Goal: Task Accomplishment & Management: Manage account settings

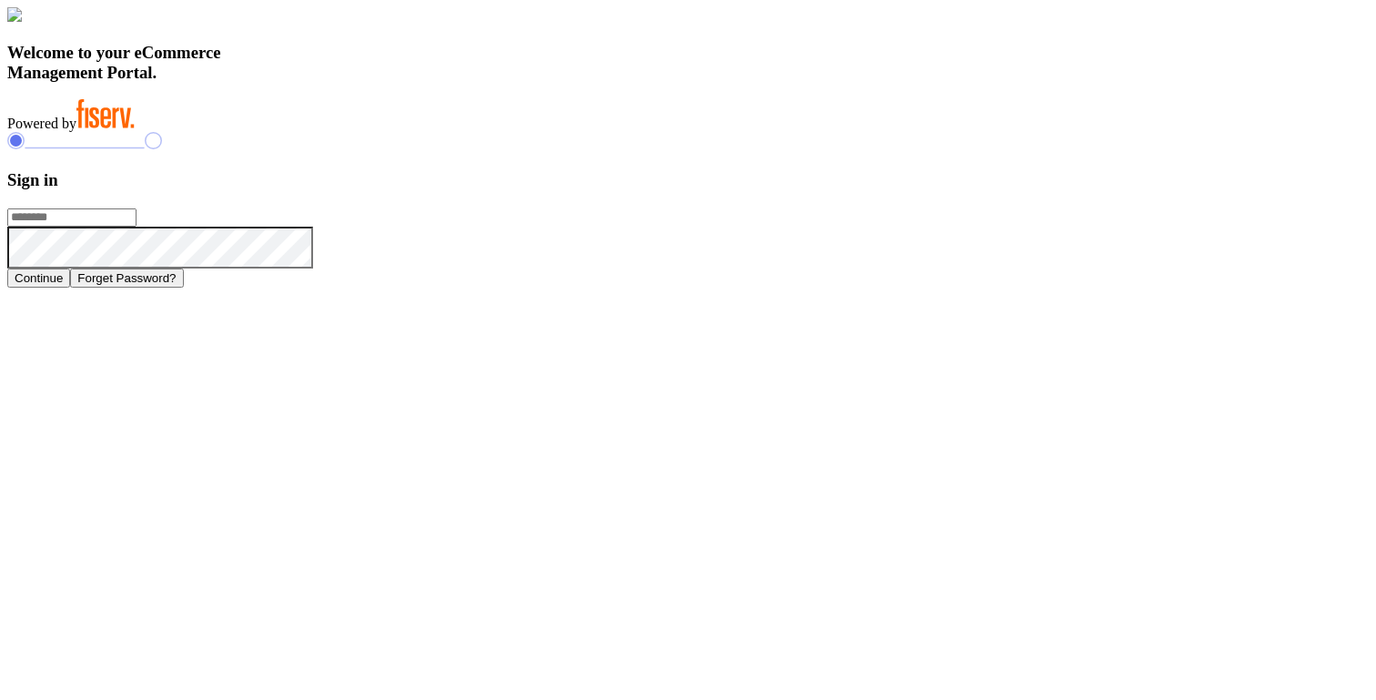
type input "**********"
click at [70, 288] on button "Continue" at bounding box center [38, 277] width 63 height 19
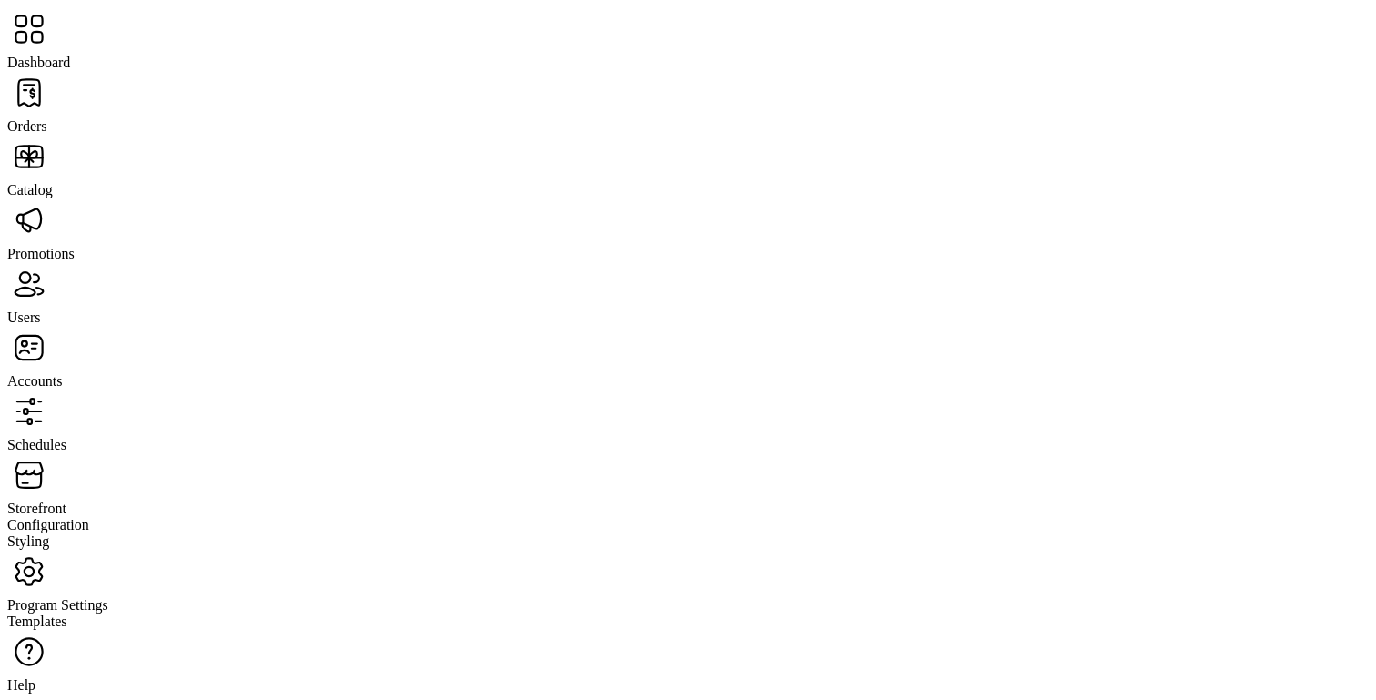
click at [108, 597] on span "Program Settings" at bounding box center [57, 604] width 101 height 15
click at [67, 613] on span "Templates" at bounding box center [37, 620] width 60 height 15
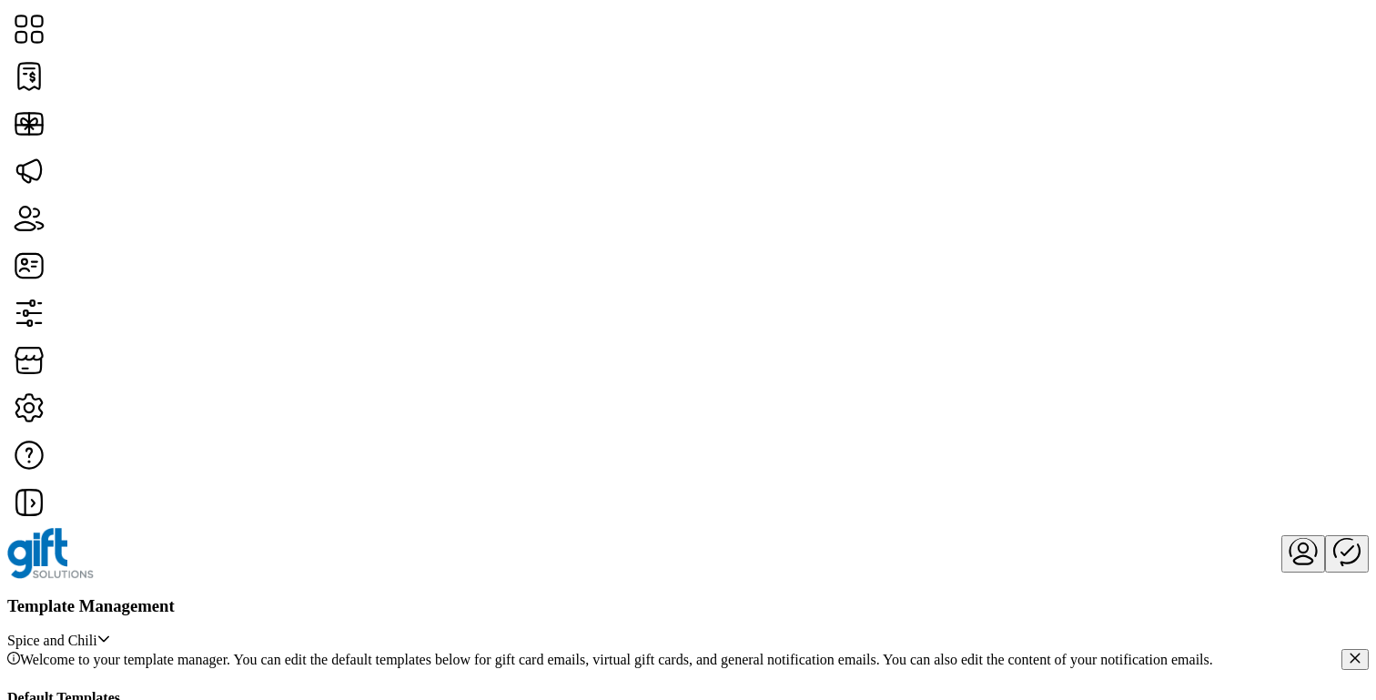
click at [1325, 529] on icon "Publisher Panel" at bounding box center [1347, 551] width 44 height 44
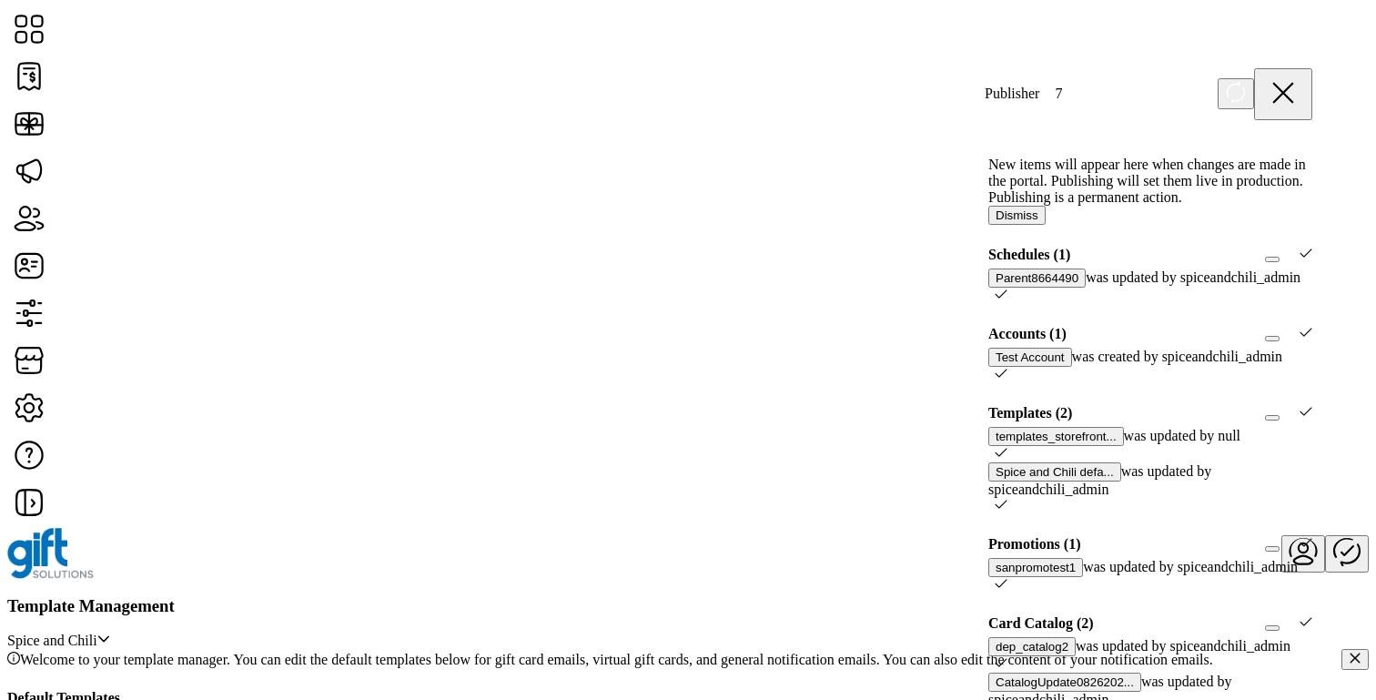
click at [1298, 87] on icon at bounding box center [1283, 93] width 44 height 44
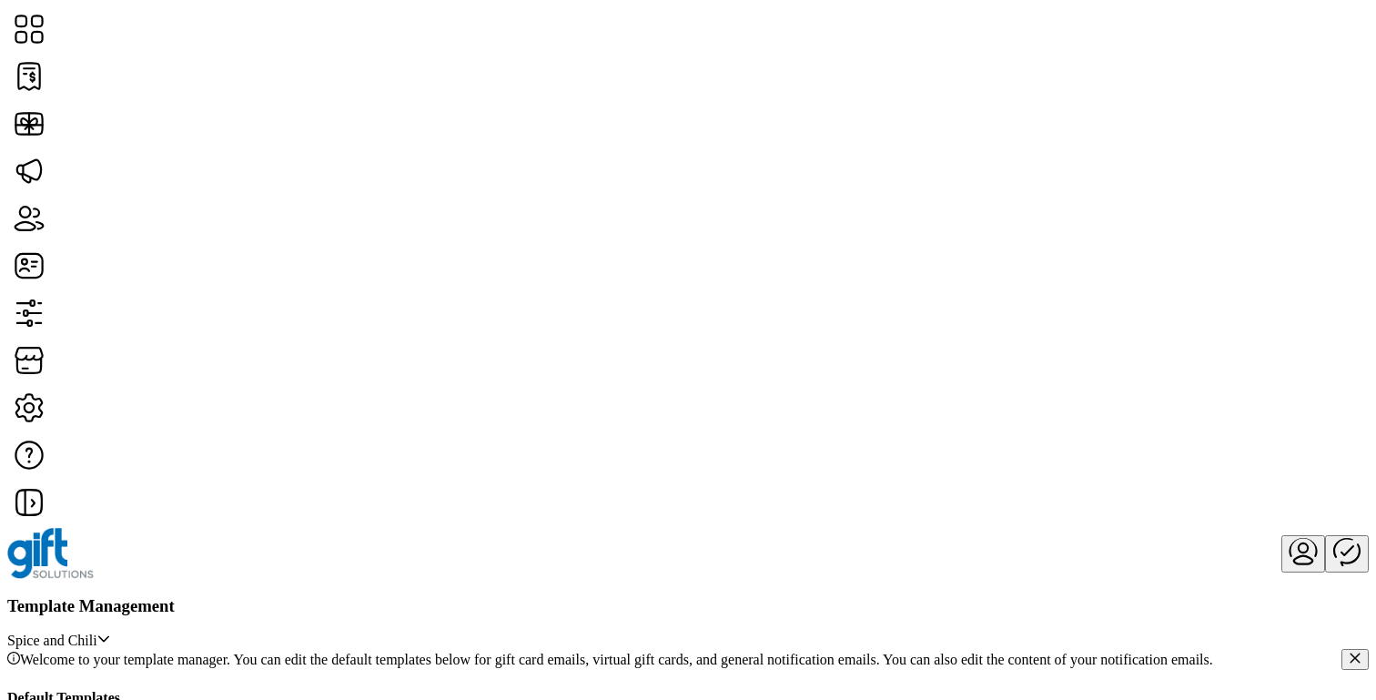
click at [582, 565] on span "Edit Template" at bounding box center [562, 558] width 82 height 15
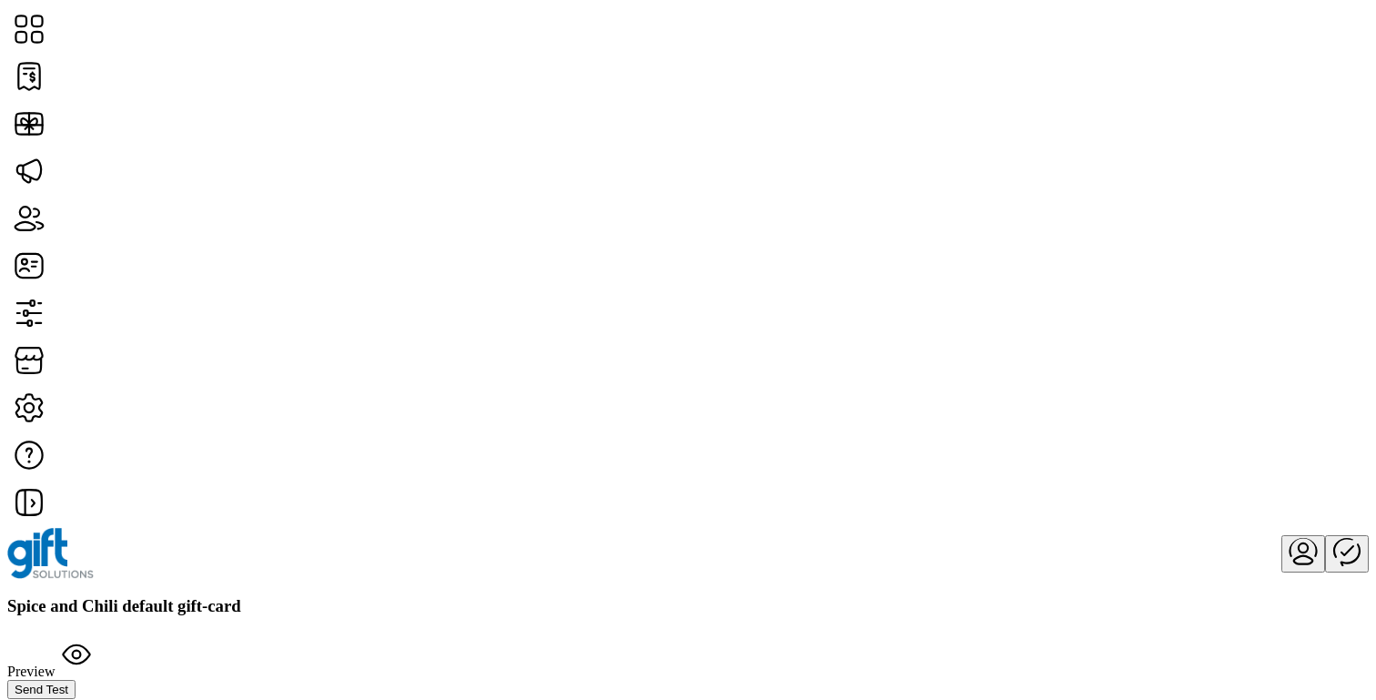
click at [68, 682] on span "Send Test" at bounding box center [42, 689] width 54 height 14
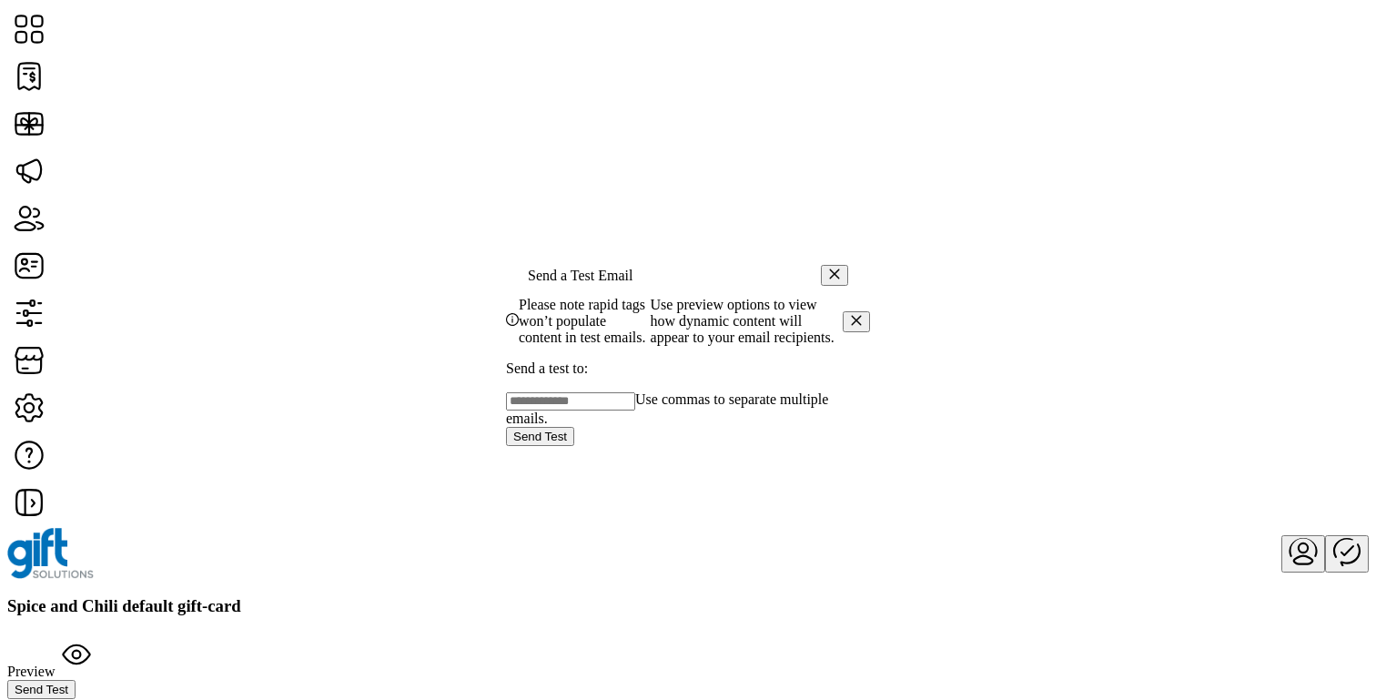
click at [702, 318] on div "Please note rapid tags won’t populate content in test emails. Use preview optio…" at bounding box center [688, 321] width 364 height 49
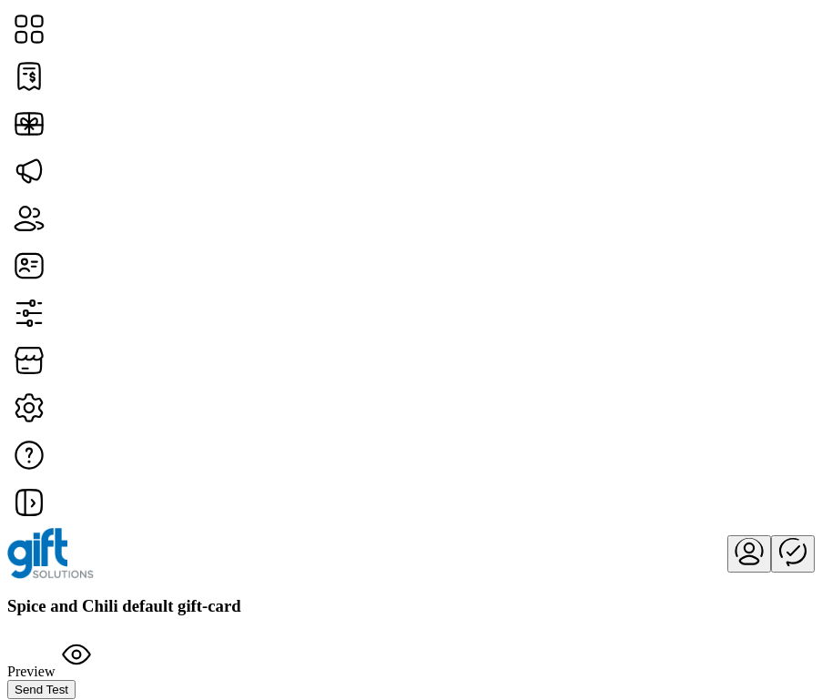
click at [727, 529] on icon "menu" at bounding box center [749, 551] width 44 height 44
click at [650, 97] on span "Sign Out" at bounding box center [624, 90] width 52 height 15
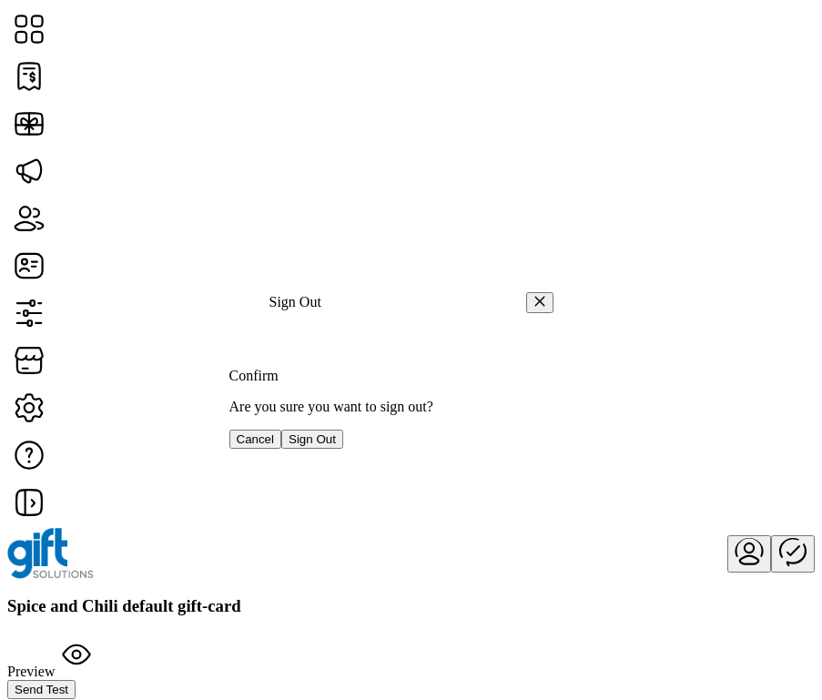
click at [275, 440] on span "Cancel" at bounding box center [256, 439] width 38 height 14
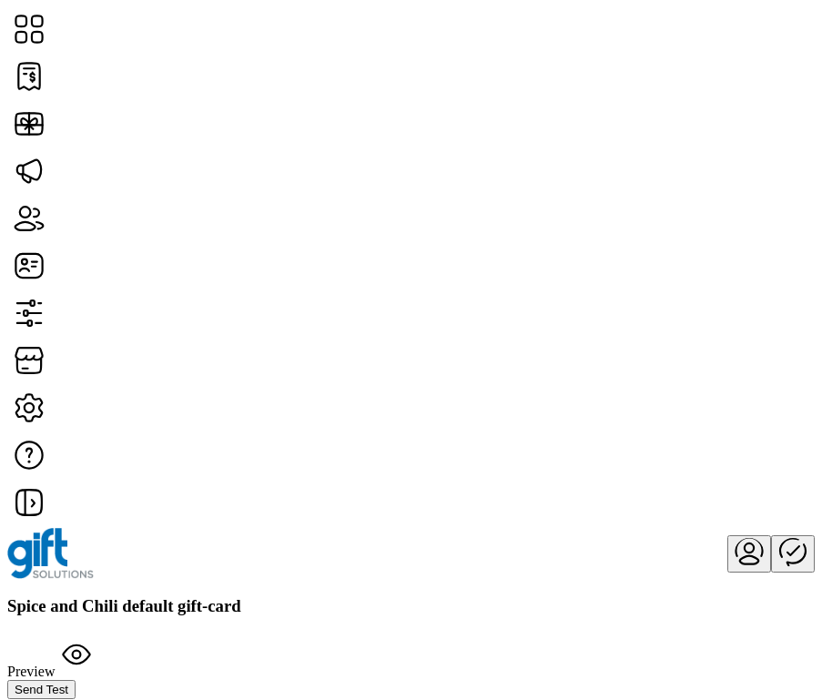
click at [771, 529] on icon "Publisher Panel" at bounding box center [793, 551] width 44 height 44
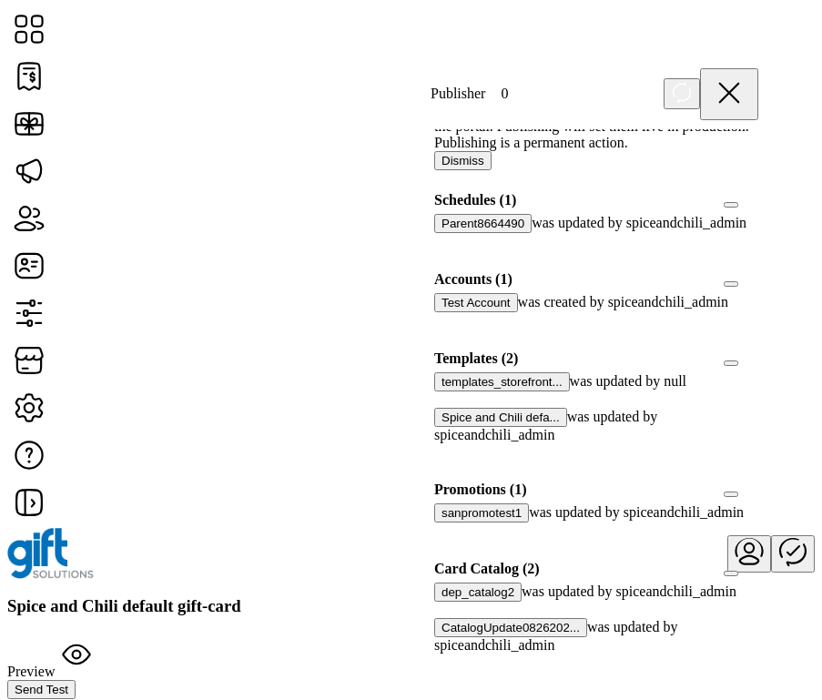
scroll to position [335, 0]
click at [440, 522] on div at bounding box center [440, 530] width 0 height 16
click at [452, 524] on icon at bounding box center [446, 528] width 12 height 8
click at [758, 561] on div at bounding box center [758, 569] width 0 height 16
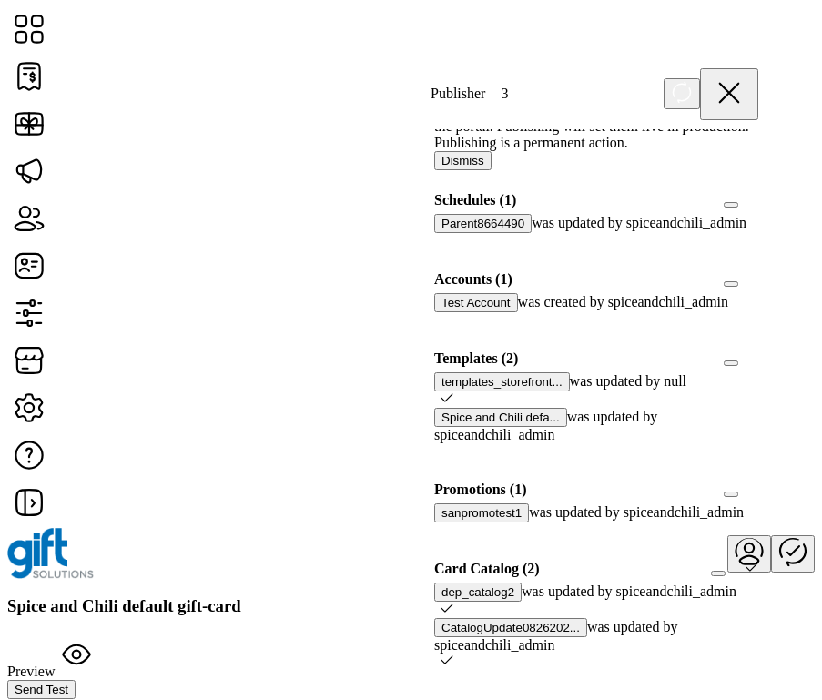
scroll to position [196, 0]
click at [758, 350] on div at bounding box center [758, 358] width 0 height 16
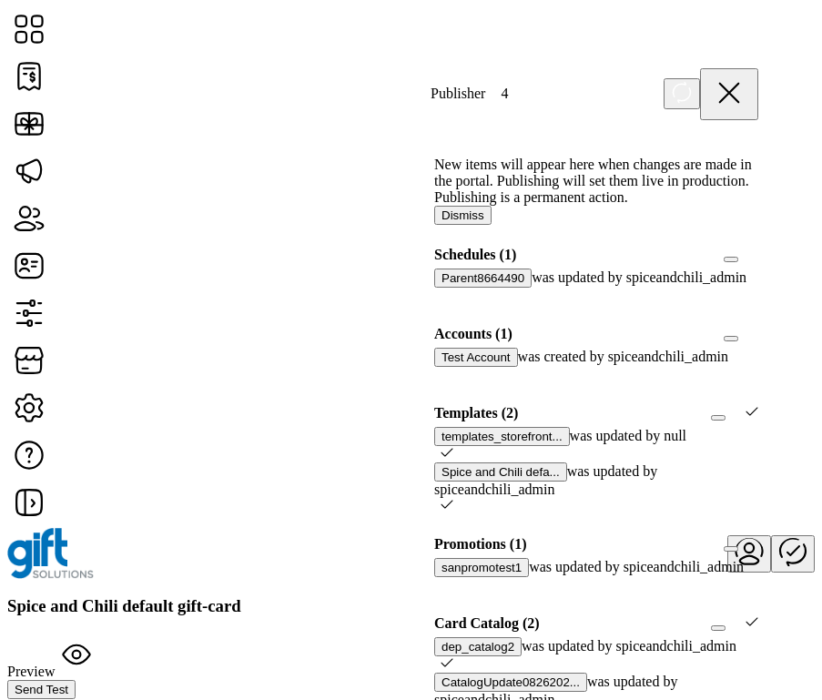
click at [491, 224] on button "Dismiss" at bounding box center [462, 215] width 57 height 19
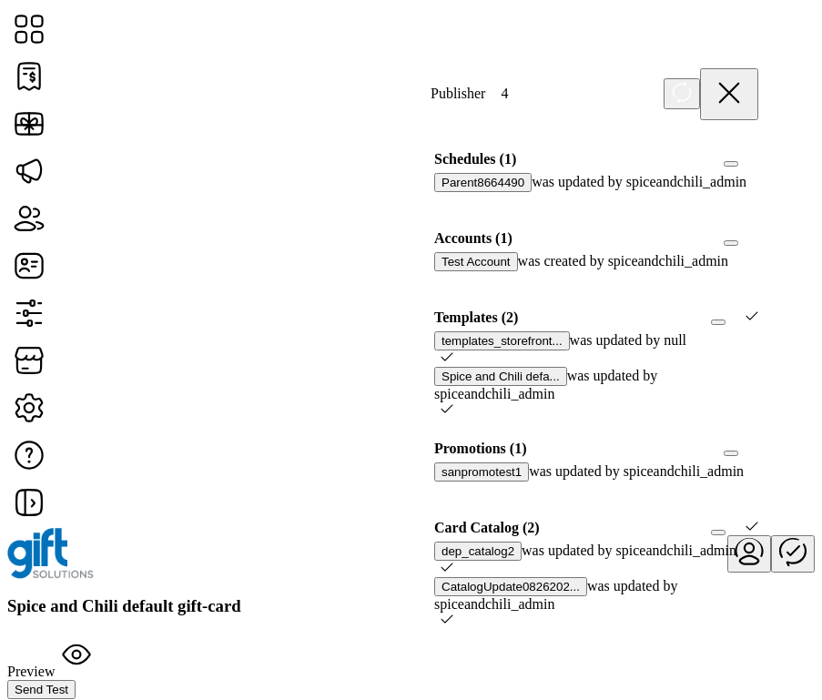
click at [738, 89] on icon at bounding box center [729, 93] width 18 height 18
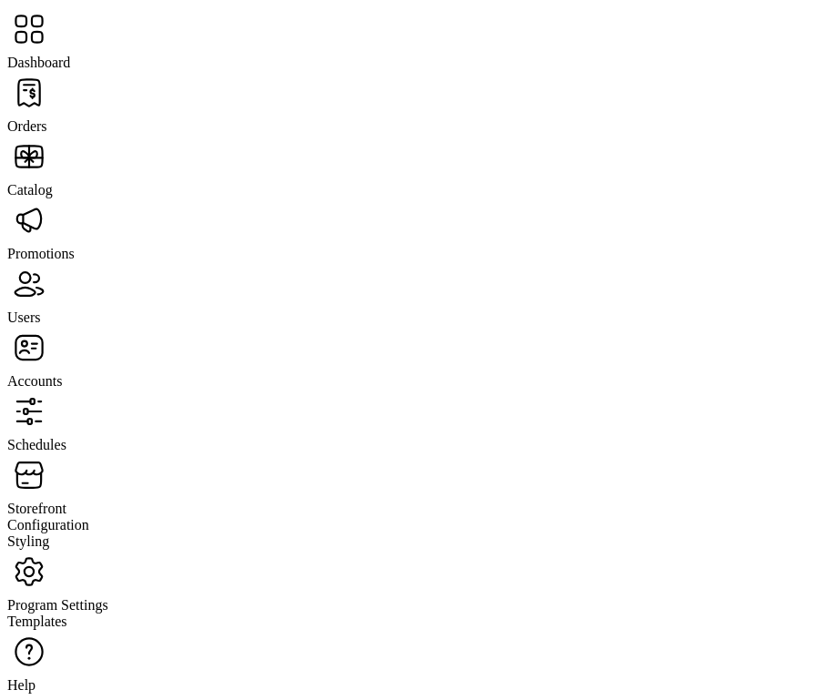
click at [116, 550] on div "Program Settings" at bounding box center [410, 582] width 807 height 64
click at [66, 500] on span "Storefront" at bounding box center [36, 507] width 59 height 15
click at [89, 517] on span "Configuration" at bounding box center [48, 524] width 82 height 15
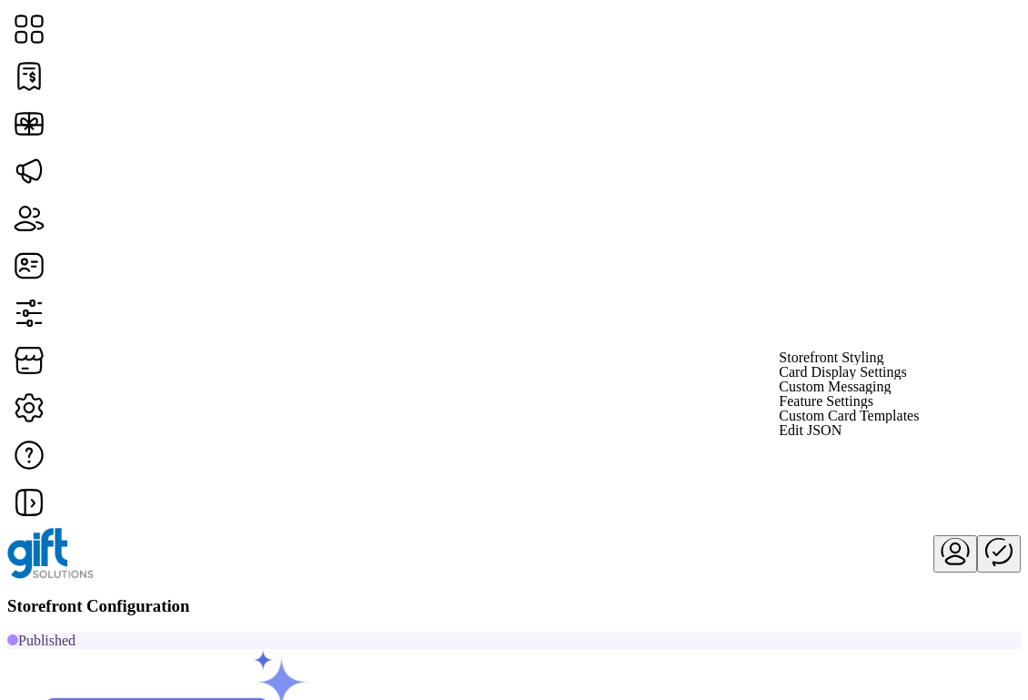
click at [821, 365] on span "Storefront Styling" at bounding box center [831, 357] width 105 height 15
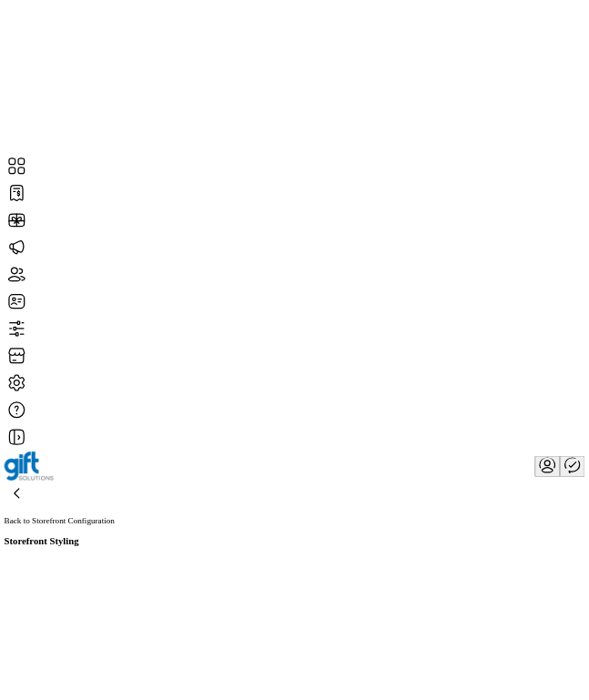
scroll to position [258, 0]
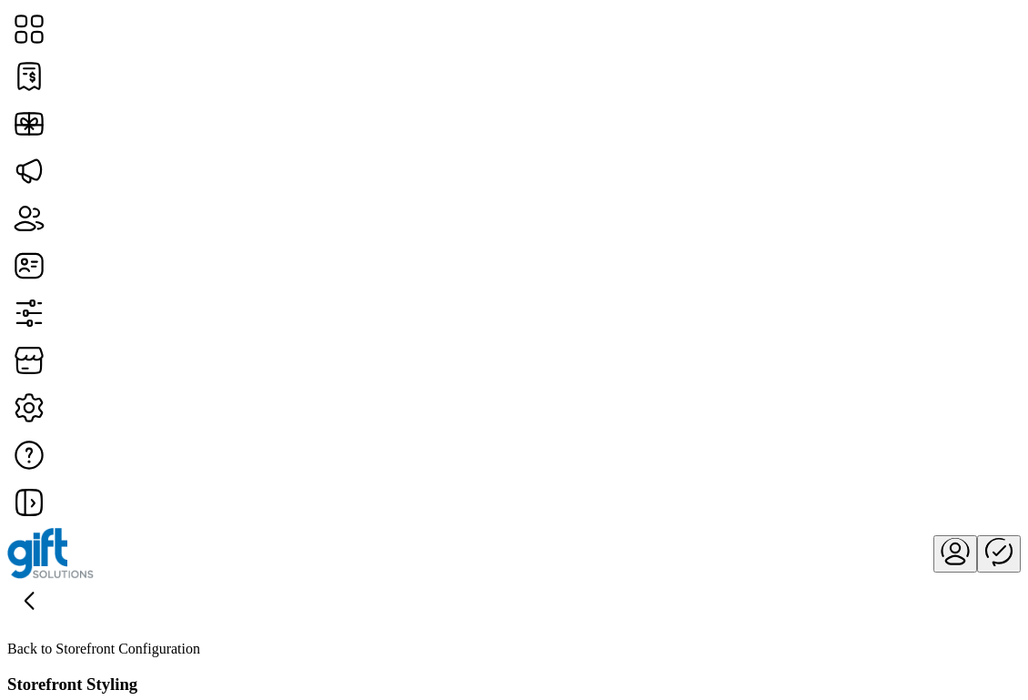
click at [821, 529] on icon "menu" at bounding box center [956, 551] width 44 height 44
click at [821, 97] on span "Sign Out" at bounding box center [830, 90] width 52 height 15
click at [440, 406] on span "Sign Out" at bounding box center [415, 399] width 47 height 14
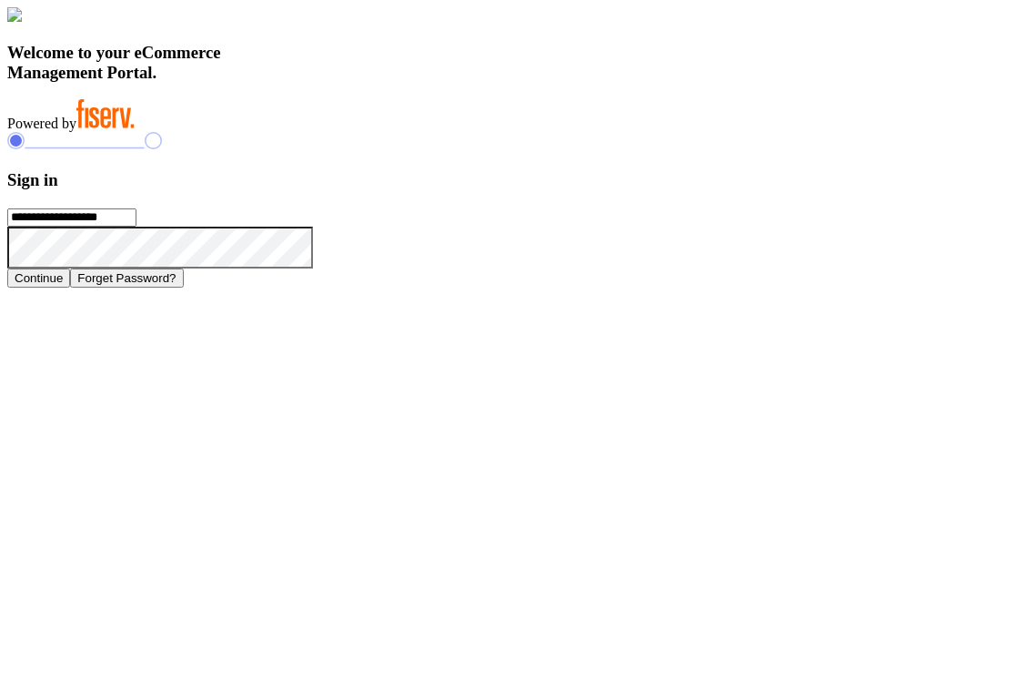
click at [136, 227] on input "**********" at bounding box center [71, 217] width 129 height 18
type input "**********"
click at [70, 288] on button "Continue" at bounding box center [38, 277] width 63 height 19
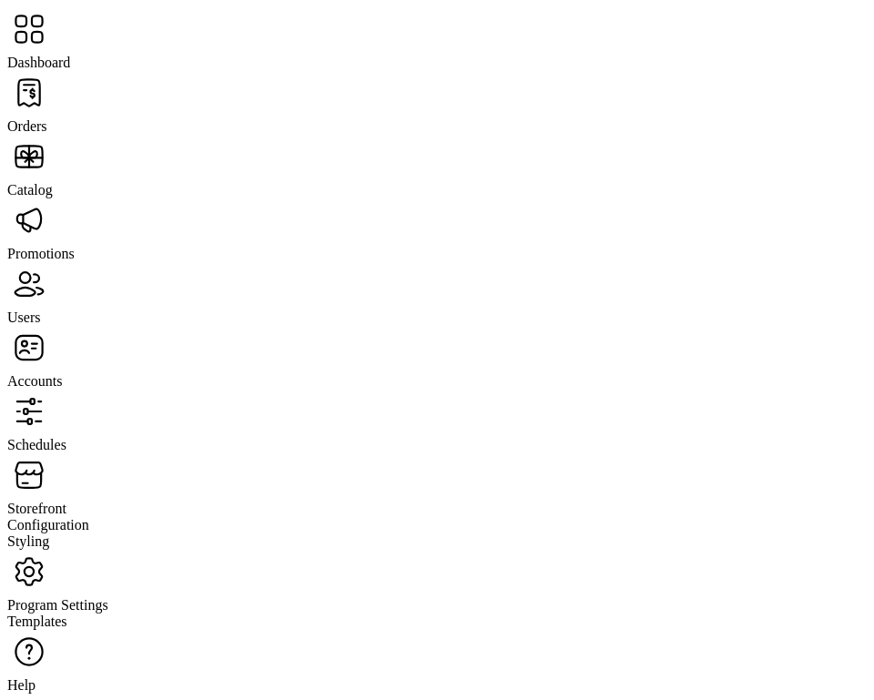
click at [66, 500] on span "Storefront" at bounding box center [36, 507] width 59 height 15
click at [89, 517] on span "Configuration" at bounding box center [48, 524] width 82 height 15
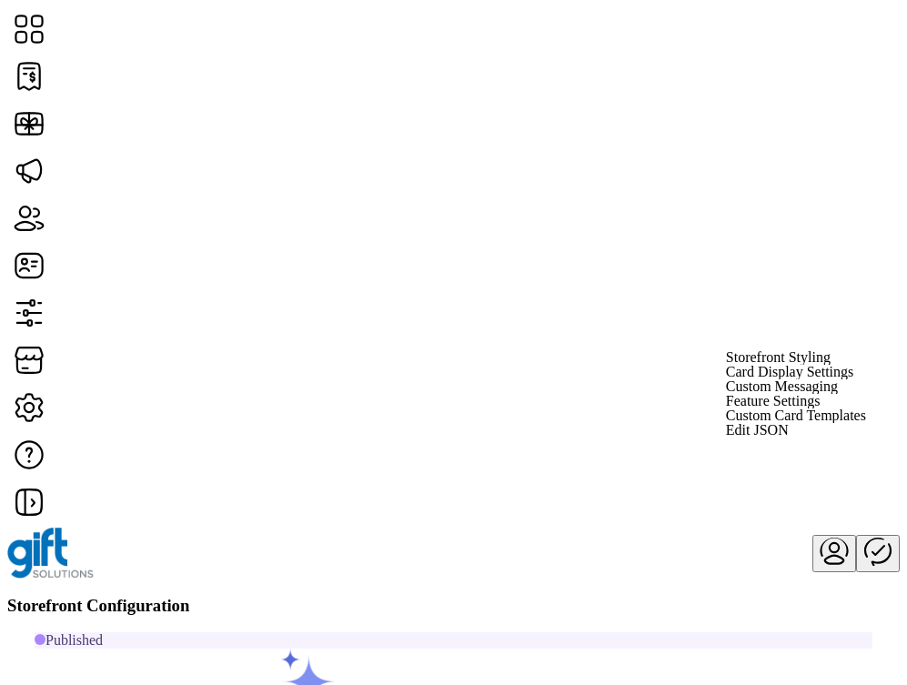
click at [821, 365] on link "Storefront Styling" at bounding box center [826, 357] width 200 height 15
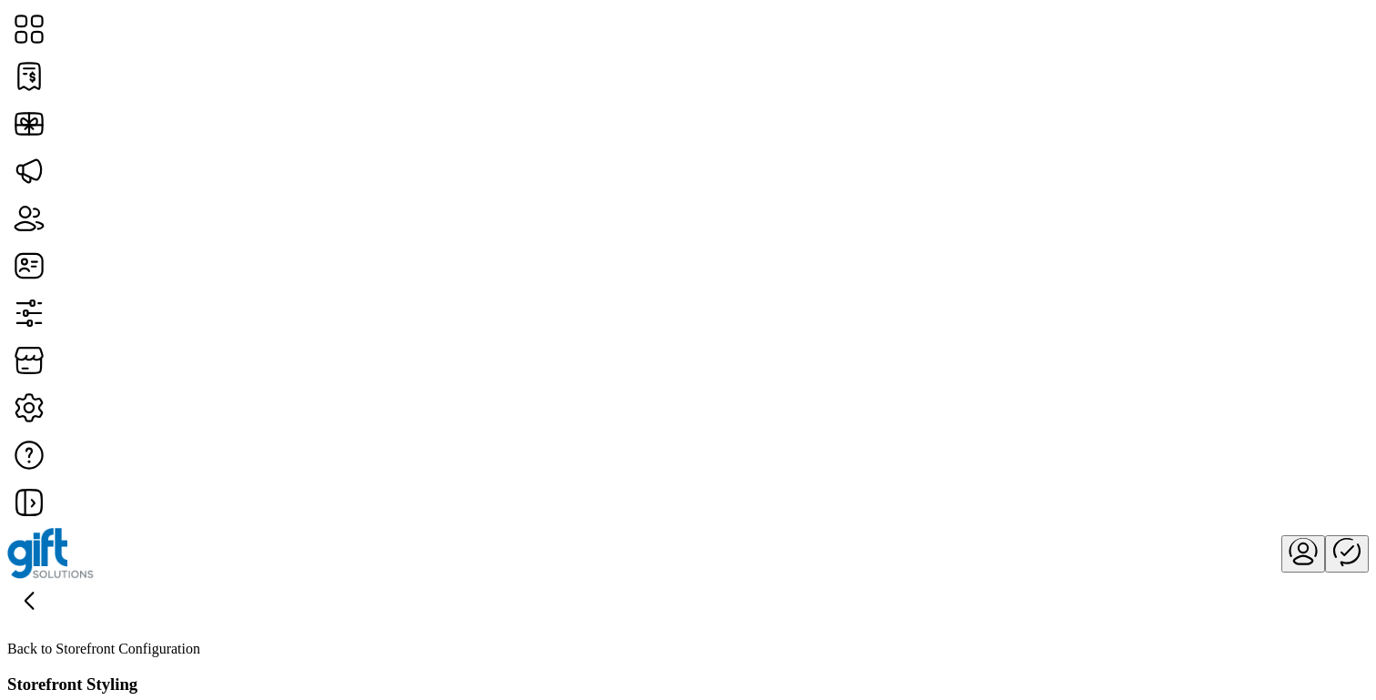
click at [588, 529] on icon "Publisher Panel" at bounding box center [1347, 551] width 44 height 44
click at [1325, 529] on icon "Publisher Panel" at bounding box center [1347, 551] width 44 height 44
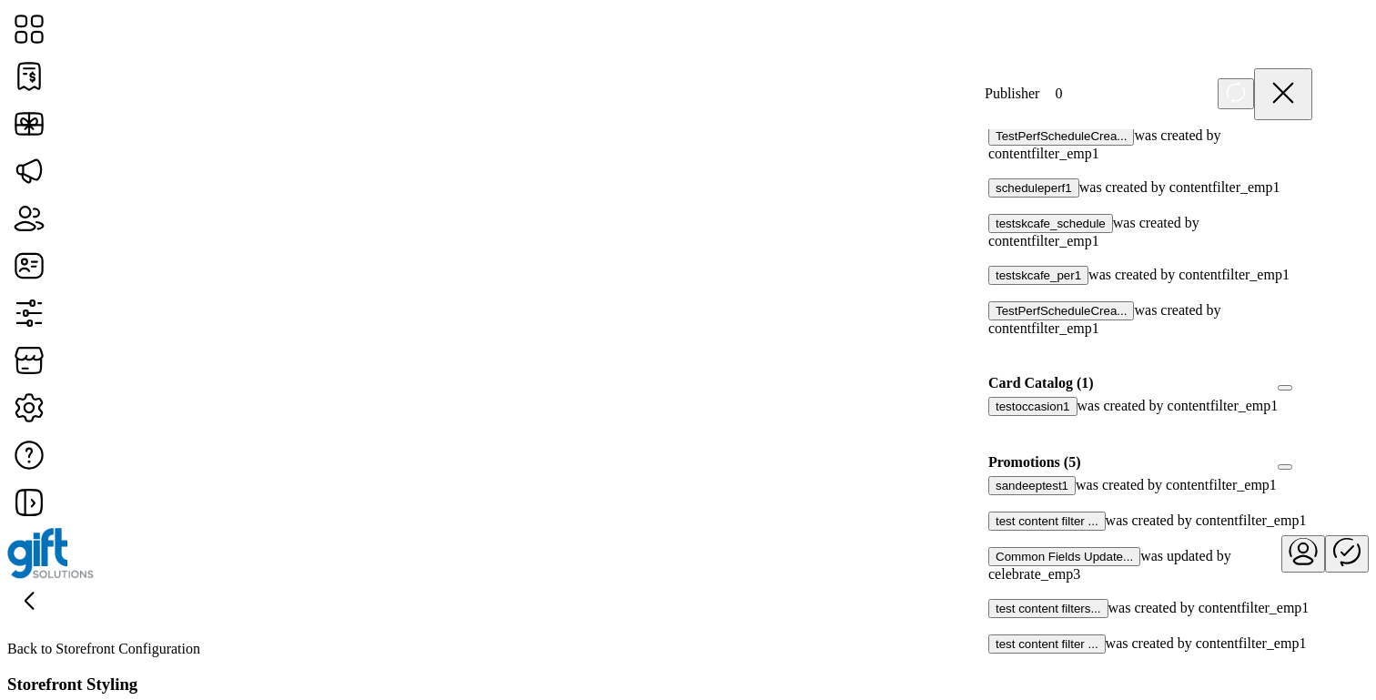
scroll to position [759, 0]
click at [995, 618] on div at bounding box center [995, 626] width 0 height 16
click at [1007, 618] on icon at bounding box center [1001, 624] width 13 height 13
click at [995, 337] on div at bounding box center [995, 345] width 0 height 16
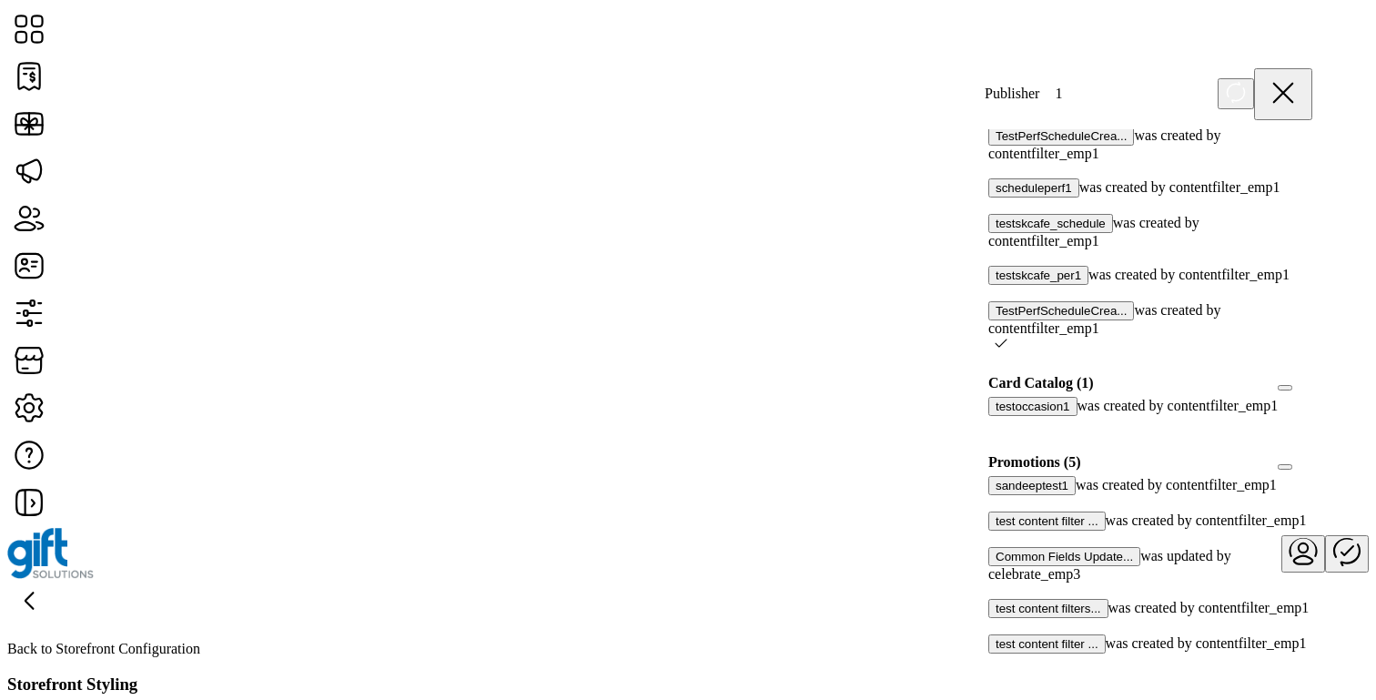
click at [1007, 337] on icon at bounding box center [1001, 343] width 13 height 13
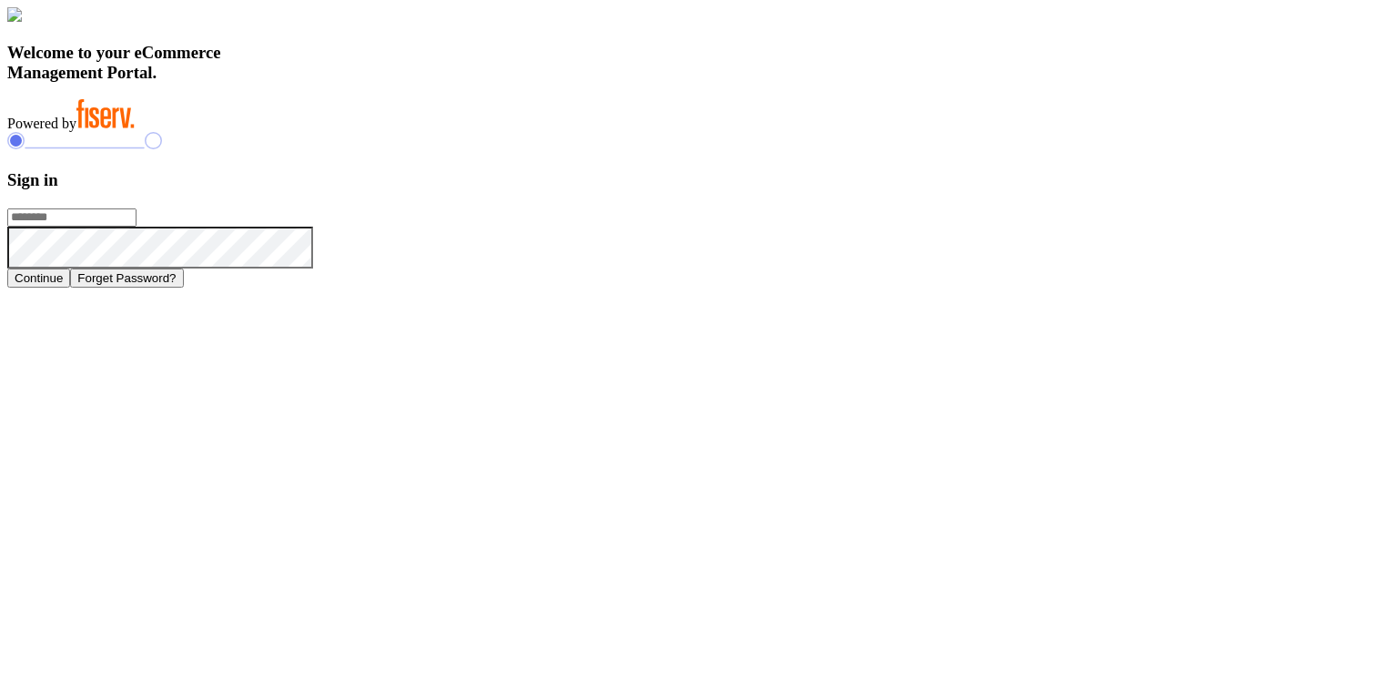
type input "**********"
click at [974, 190] on h3 "Sign in" at bounding box center [687, 180] width 1361 height 20
click at [136, 227] on input "**********" at bounding box center [71, 217] width 129 height 18
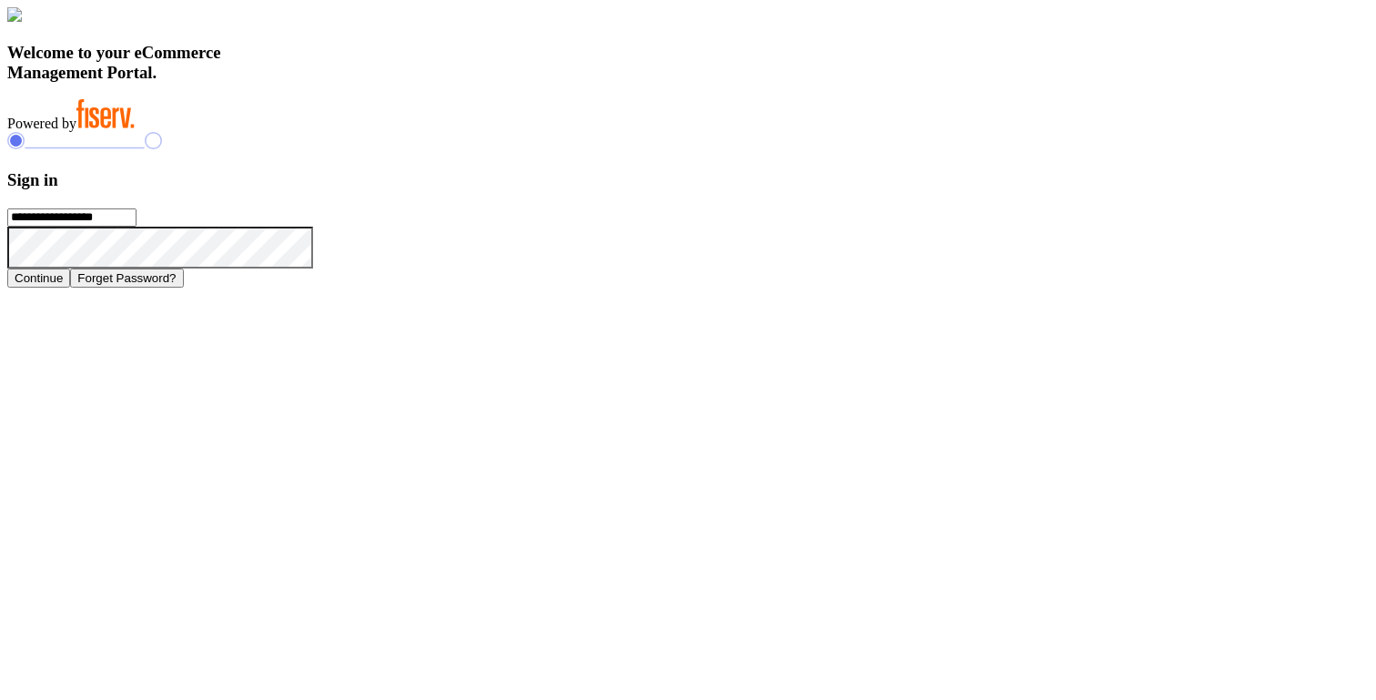
click at [136, 227] on input "**********" at bounding box center [71, 217] width 129 height 18
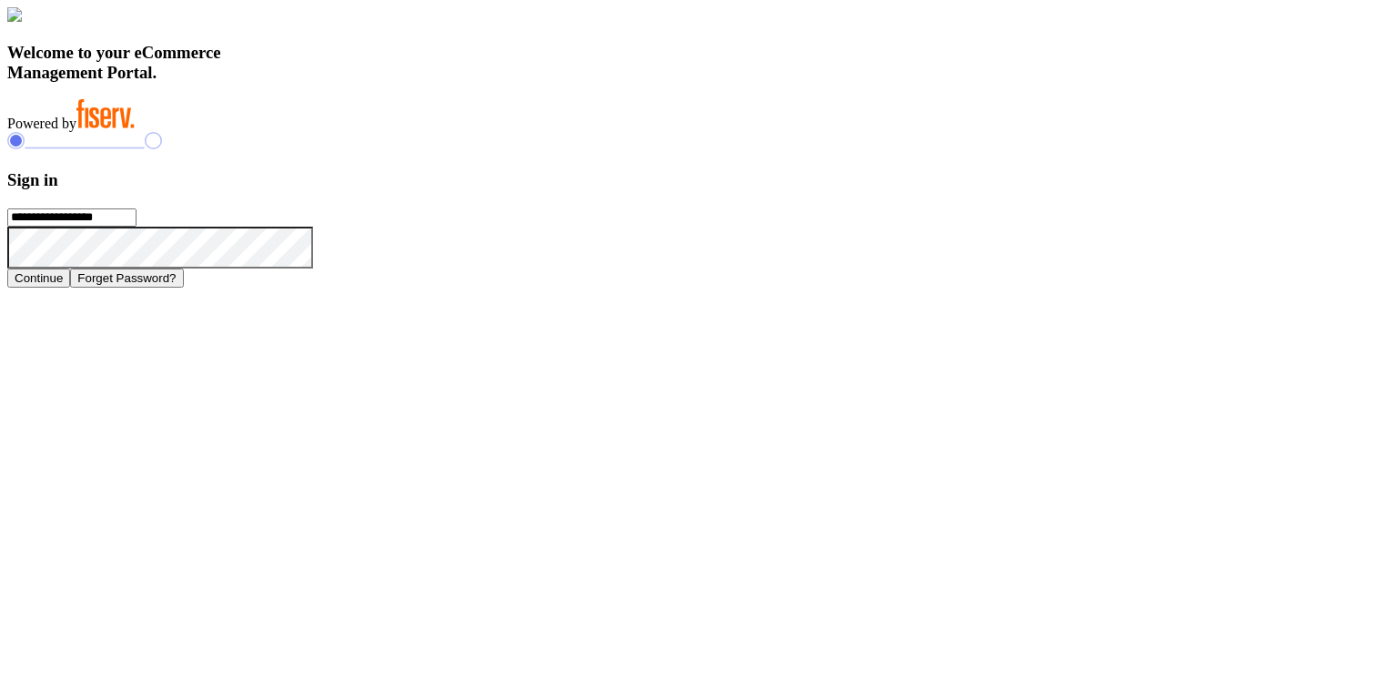
click at [1018, 190] on h3 "Sign in" at bounding box center [687, 180] width 1361 height 20
click at [981, 190] on h3 "Sign in" at bounding box center [687, 180] width 1361 height 20
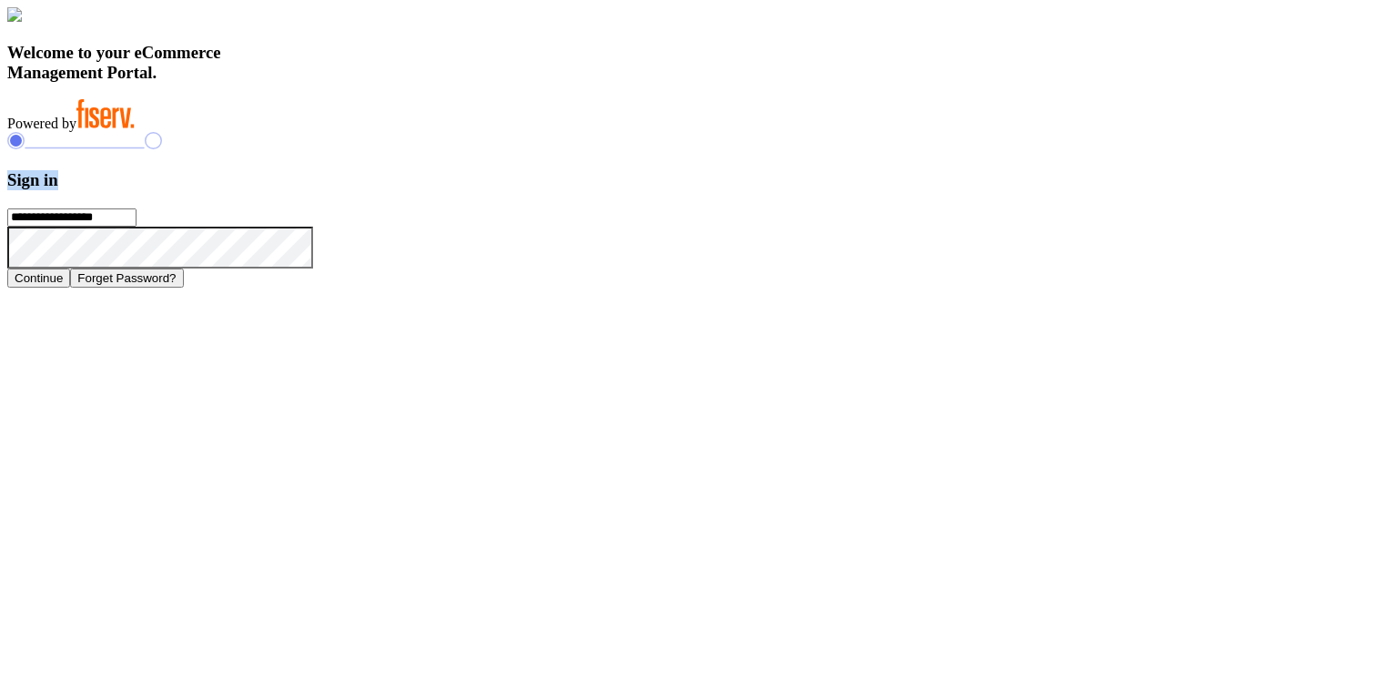
click at [981, 190] on h3 "Sign in" at bounding box center [687, 180] width 1361 height 20
click at [136, 227] on input "**********" at bounding box center [71, 217] width 129 height 18
click at [779, 130] on div "Welcome to your eCommerce Management Portal. Powered by" at bounding box center [687, 69] width 1361 height 125
